Goal: Use online tool/utility

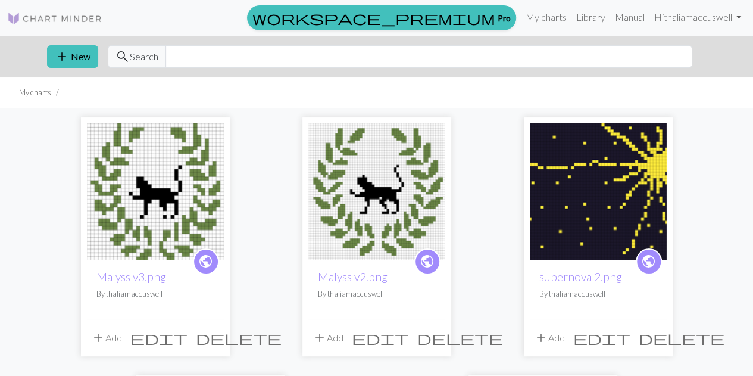
click at [160, 182] on img at bounding box center [155, 191] width 137 height 137
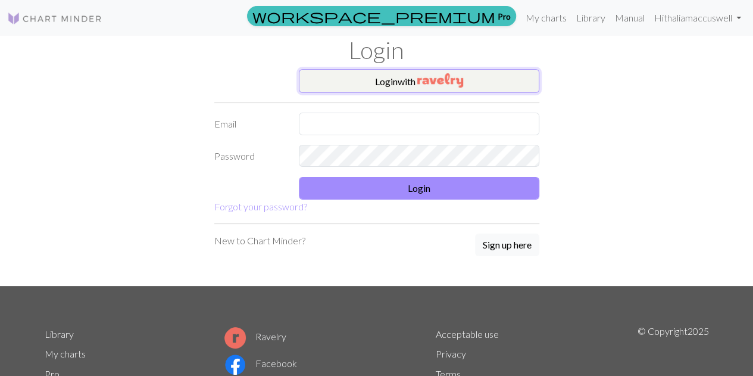
click at [386, 79] on button "Login with" at bounding box center [419, 81] width 241 height 24
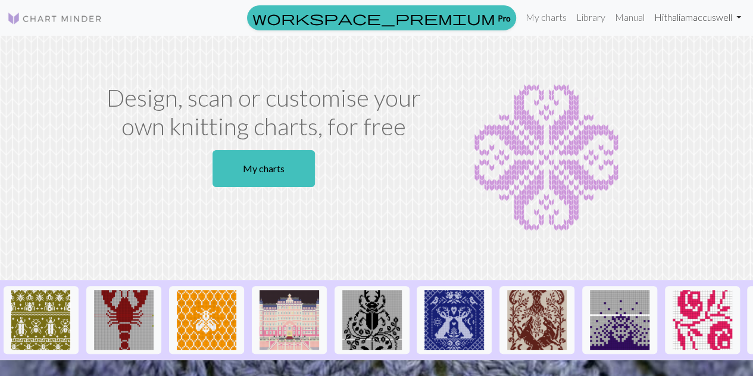
click at [685, 20] on link "Hi thaliamaccuswell" at bounding box center [698, 17] width 96 height 24
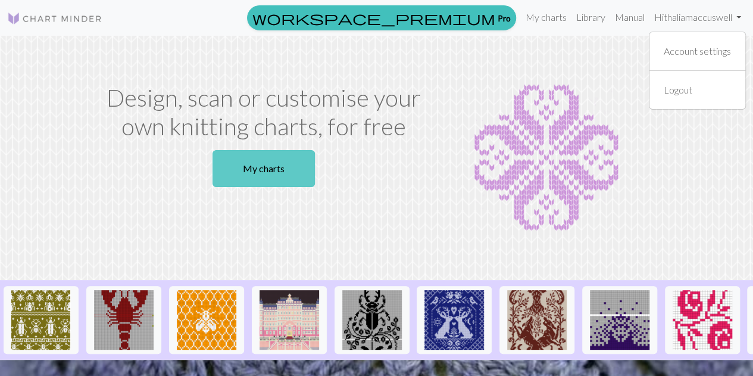
click at [244, 163] on link "My charts" at bounding box center [264, 168] width 102 height 37
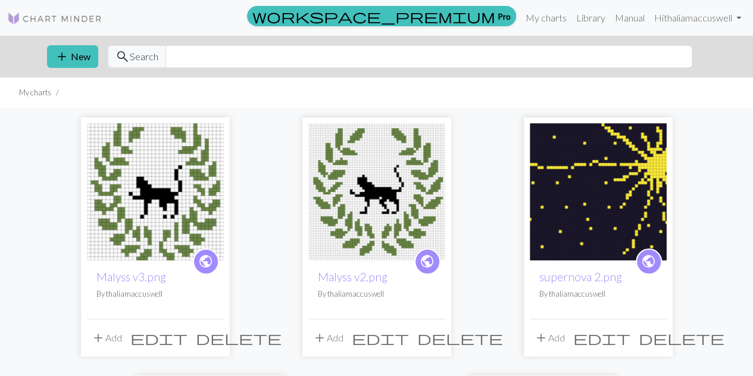
click at [169, 171] on img at bounding box center [155, 191] width 137 height 137
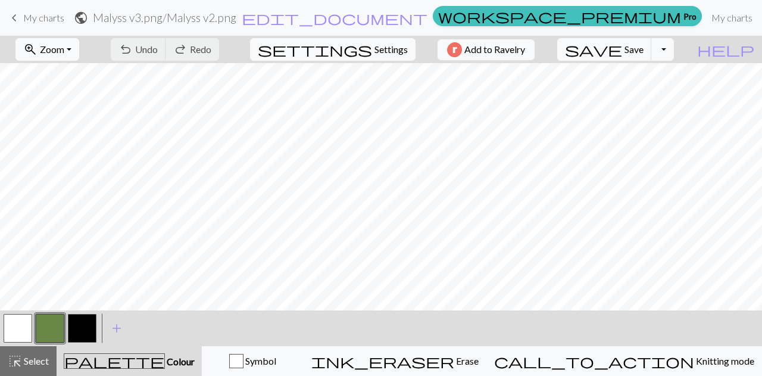
click at [79, 49] on button "zoom_in Zoom Zoom" at bounding box center [47, 49] width 64 height 23
click at [61, 136] on button "50%" at bounding box center [64, 142] width 94 height 19
